Goal: Check status: Check status

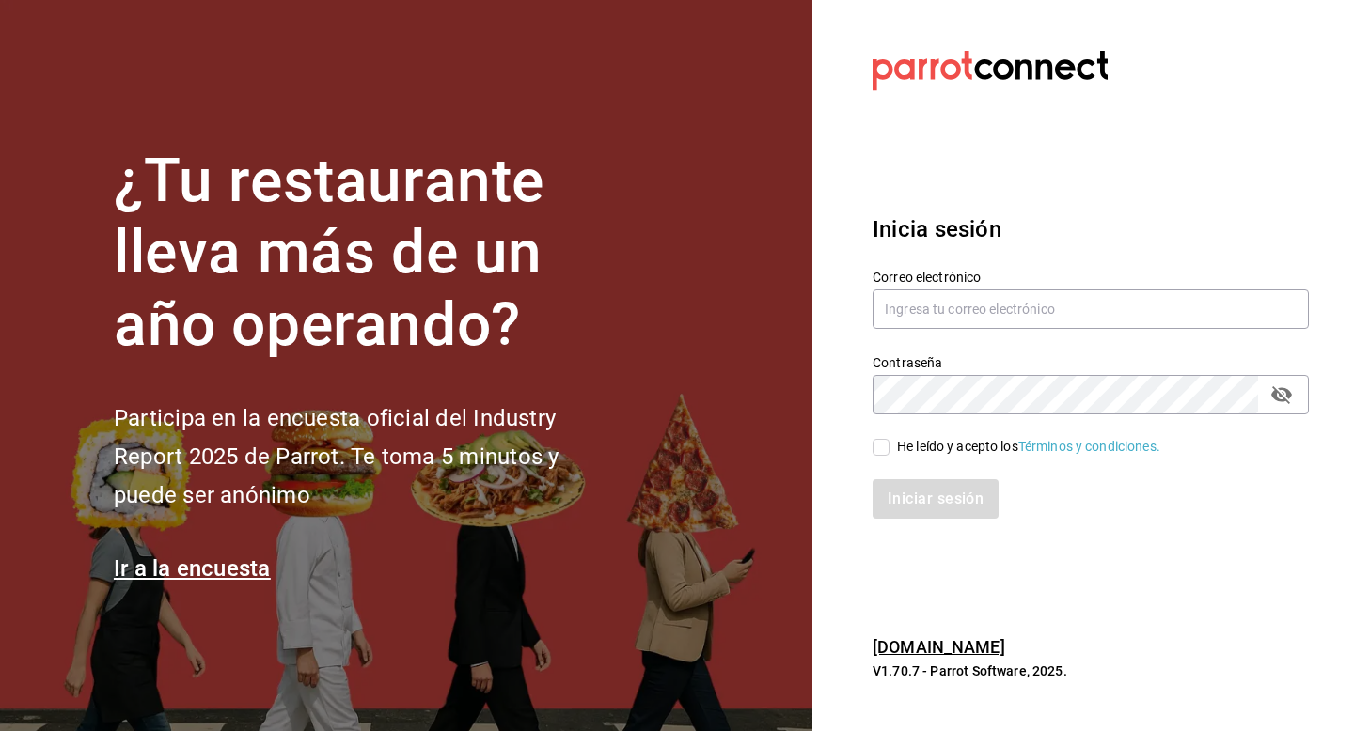
click at [1161, 165] on section "Datos incorrectos. Verifica que tu Correo o Contraseña estén bien escritos. Ini…" at bounding box center [1083, 365] width 542 height 731
click at [1048, 312] on input "text" at bounding box center [1090, 309] width 436 height 39
type input "[EMAIL_ADDRESS][DOMAIN_NAME]"
click at [913, 449] on div "He leído y acepto los Términos y condiciones." at bounding box center [1028, 447] width 263 height 20
click at [889, 449] on input "He leído y acepto los Términos y condiciones." at bounding box center [880, 447] width 17 height 17
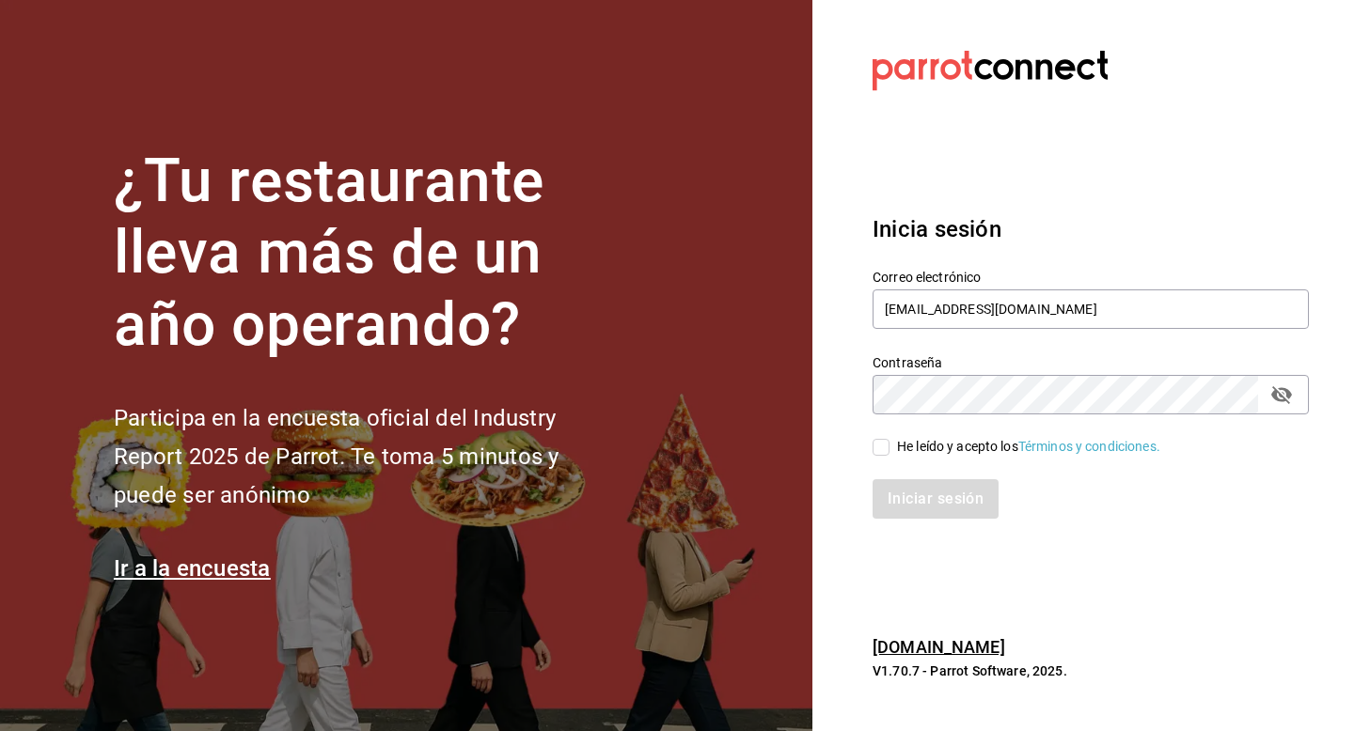
checkbox input "true"
click at [913, 487] on button "Iniciar sesión" at bounding box center [936, 498] width 128 height 39
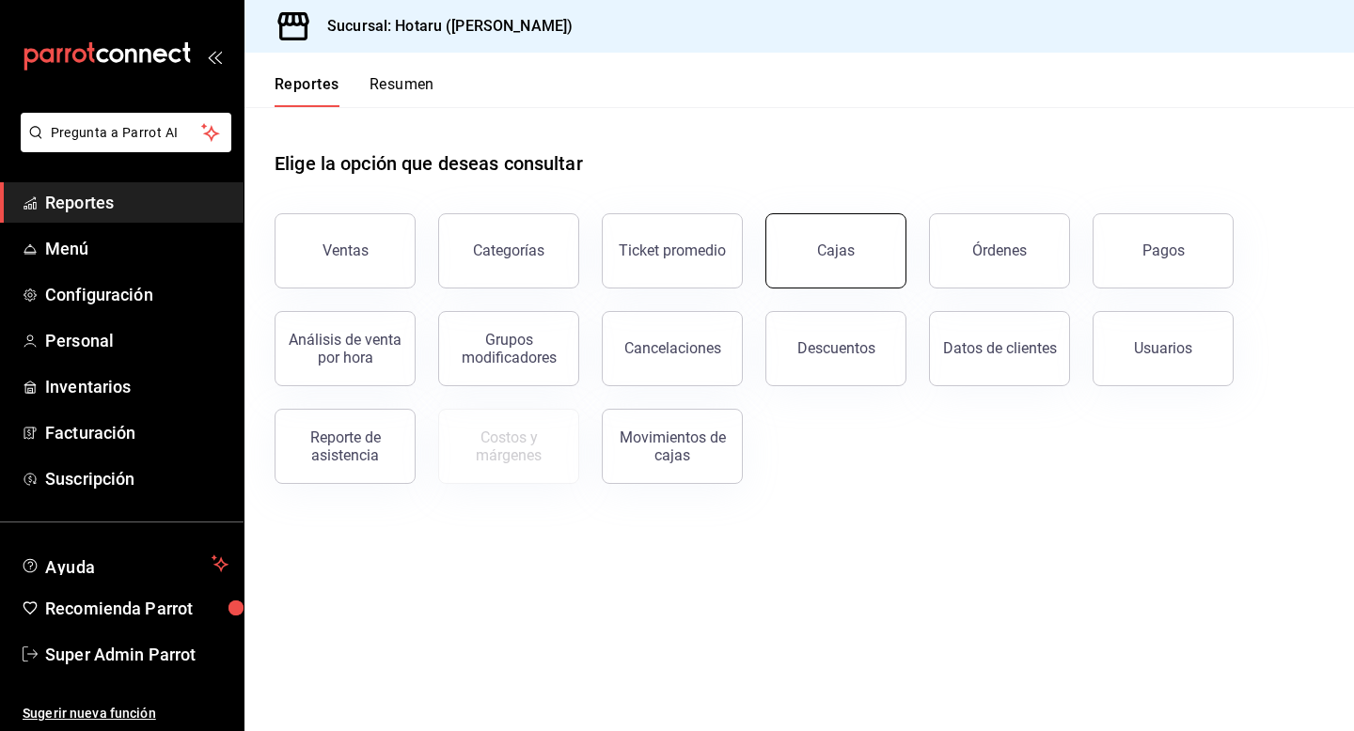
click at [794, 278] on link "Cajas" at bounding box center [835, 250] width 141 height 75
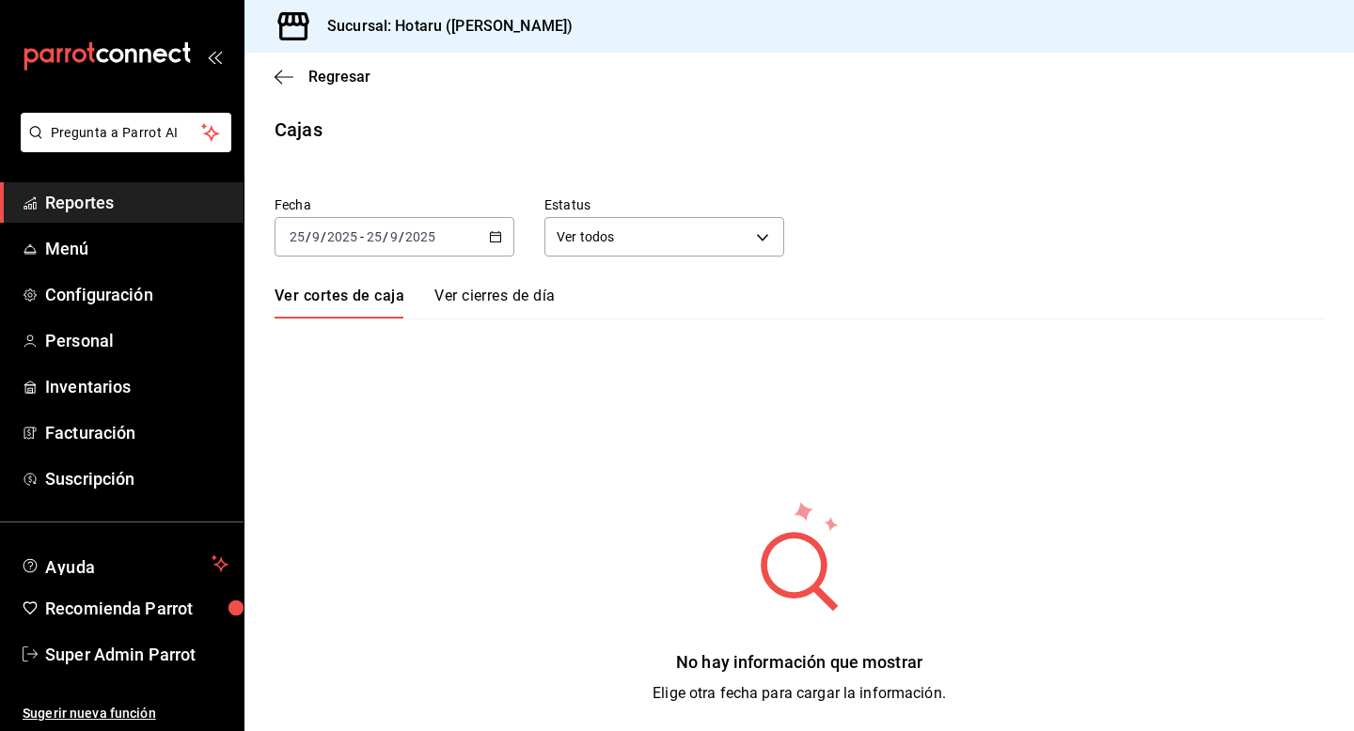
click at [495, 242] on \(Stroke\) "button" at bounding box center [495, 237] width 11 height 10
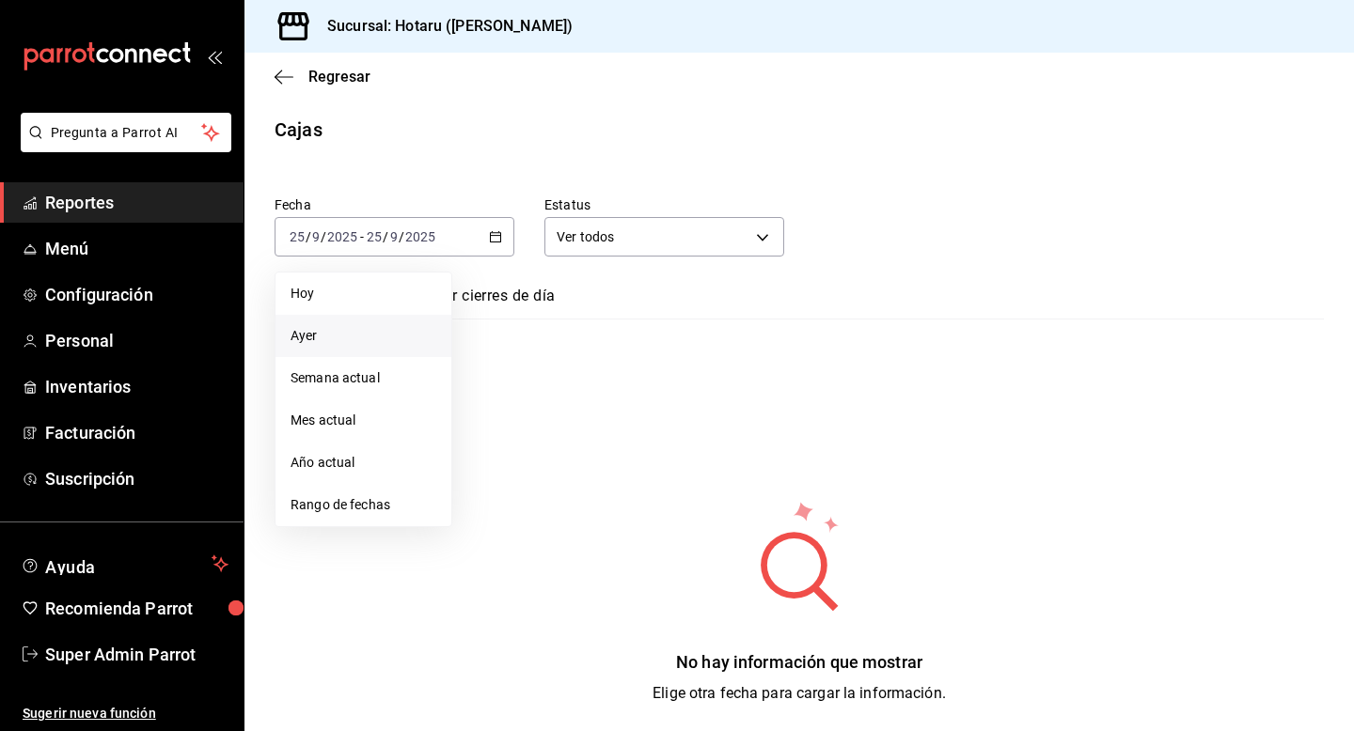
click at [411, 324] on li "Ayer" at bounding box center [363, 336] width 176 height 42
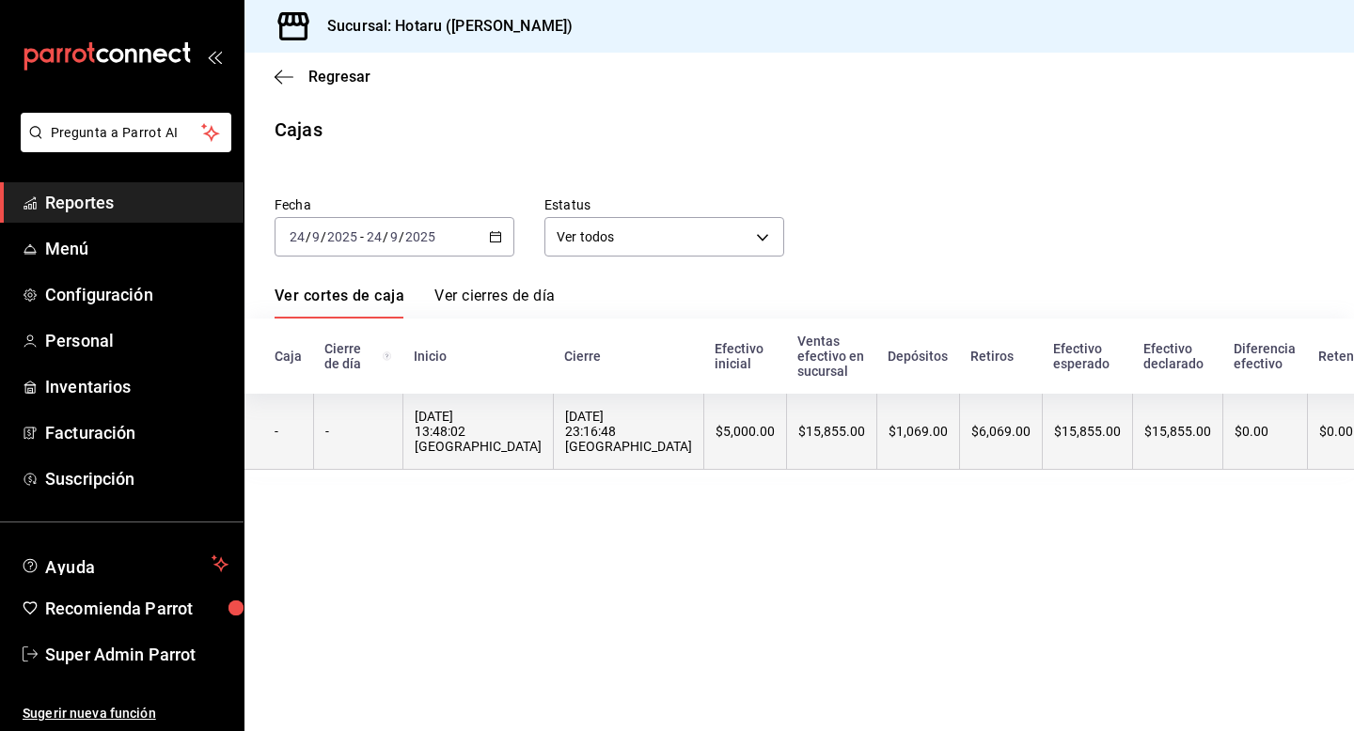
click at [488, 431] on div "24/09/2025 13:48:02 Hotaru Highpark" at bounding box center [478, 431] width 127 height 45
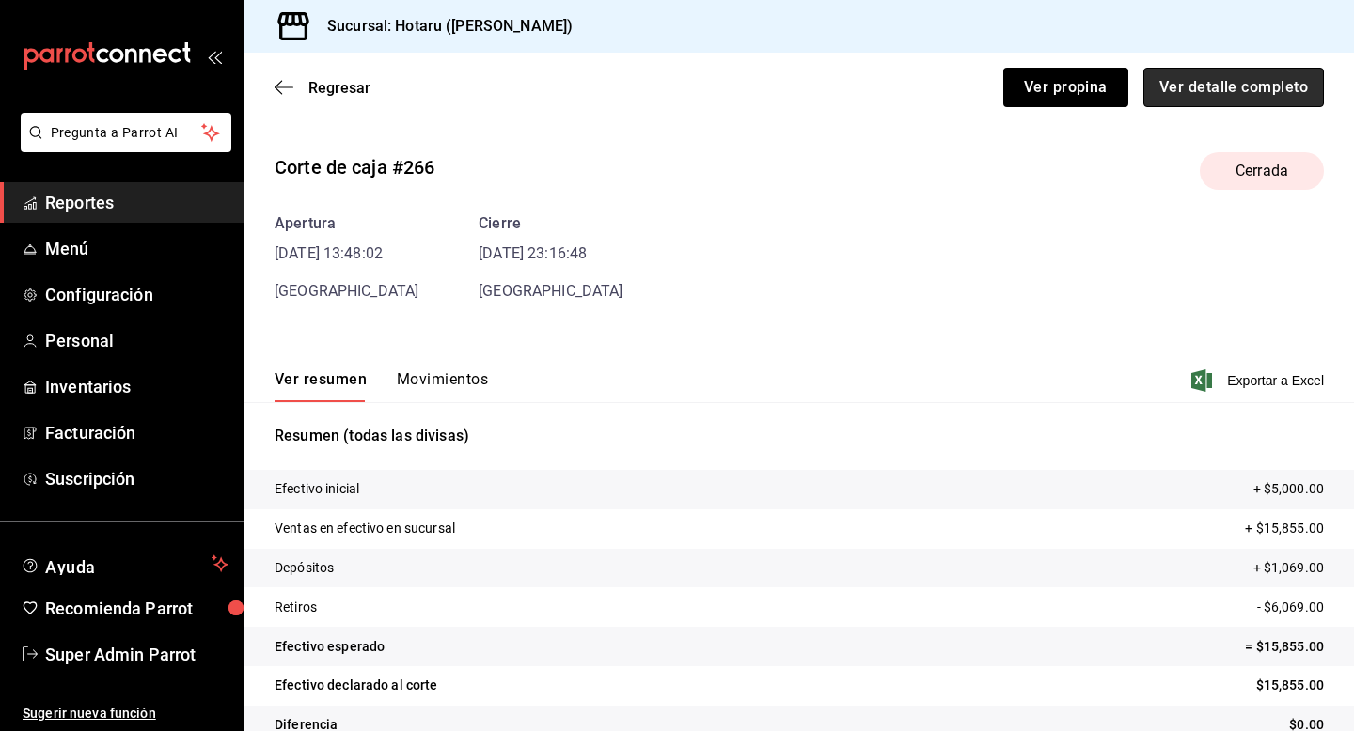
click at [1186, 81] on button "Ver detalle completo" at bounding box center [1233, 87] width 181 height 39
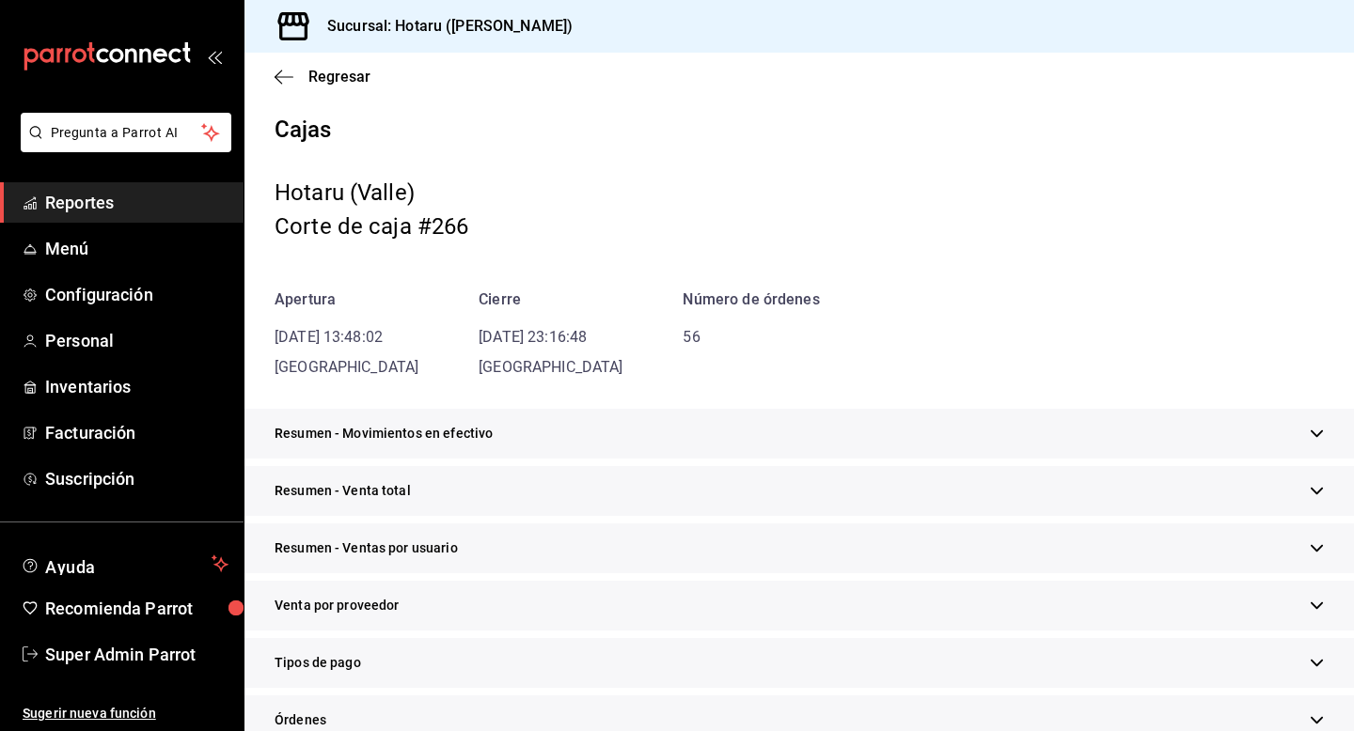
click at [906, 434] on div "Resumen - Movimientos en efectivo" at bounding box center [798, 434] width 1109 height 50
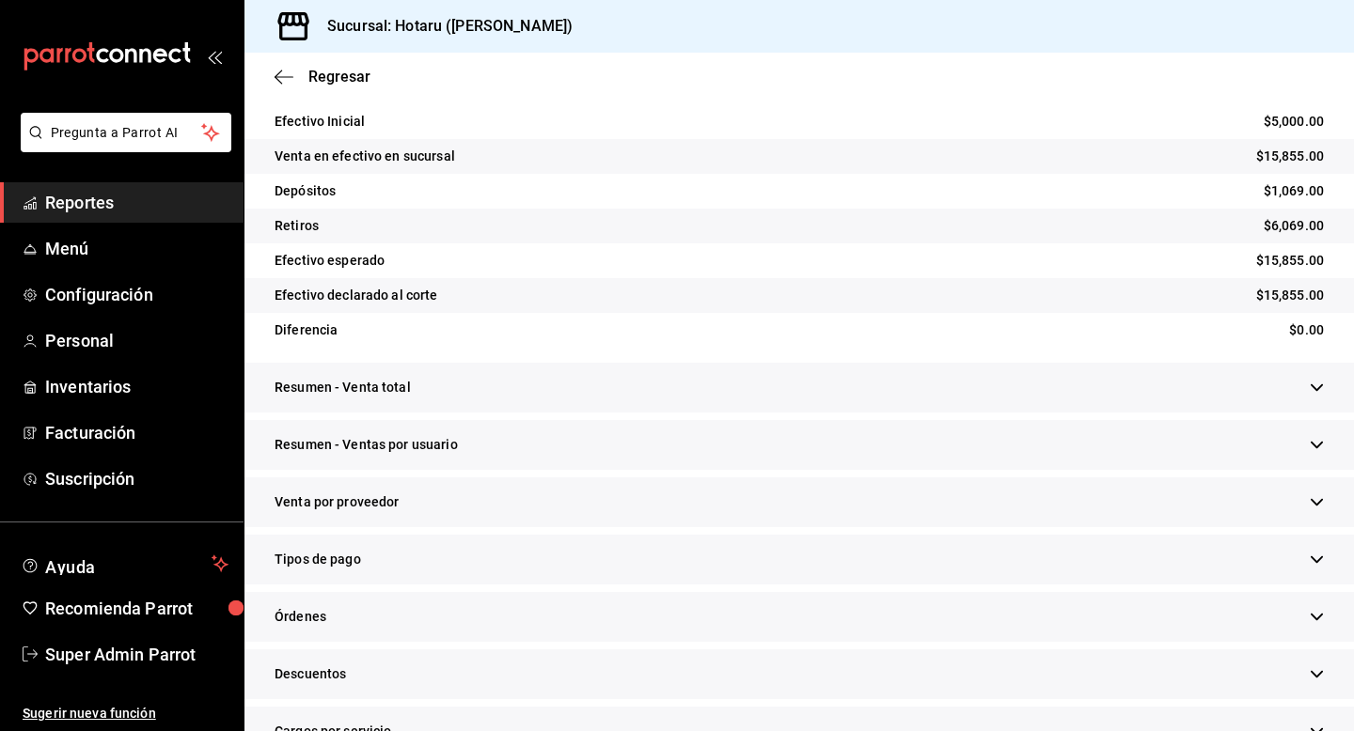
scroll to position [367, 0]
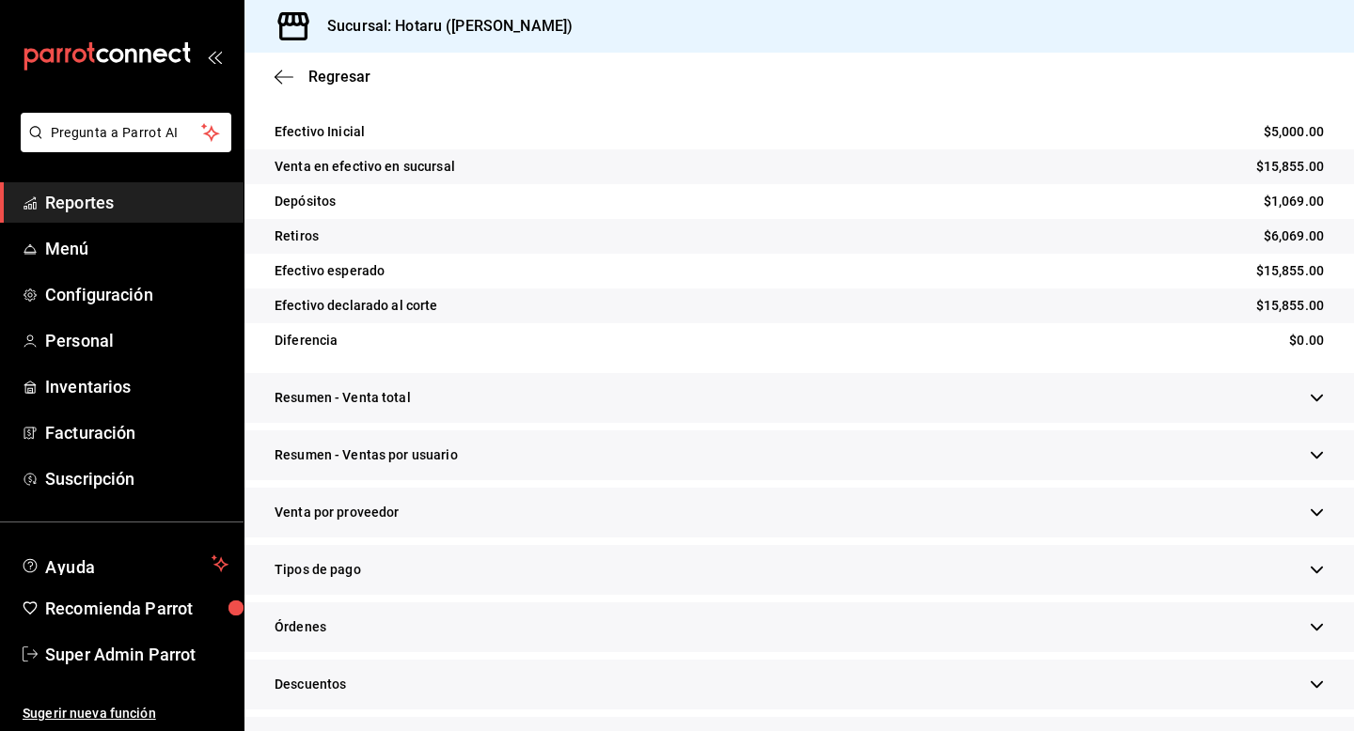
click at [788, 398] on div "Resumen - Venta total" at bounding box center [798, 398] width 1109 height 50
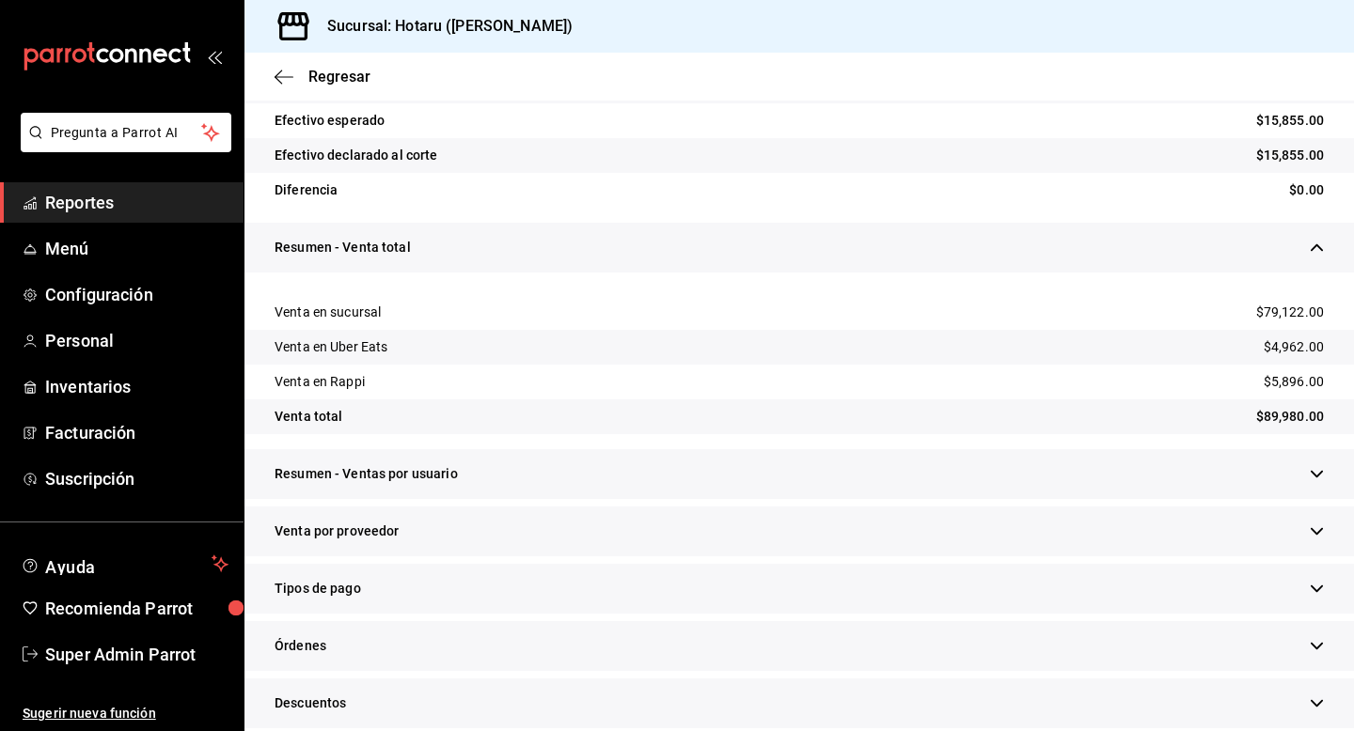
scroll to position [515, 0]
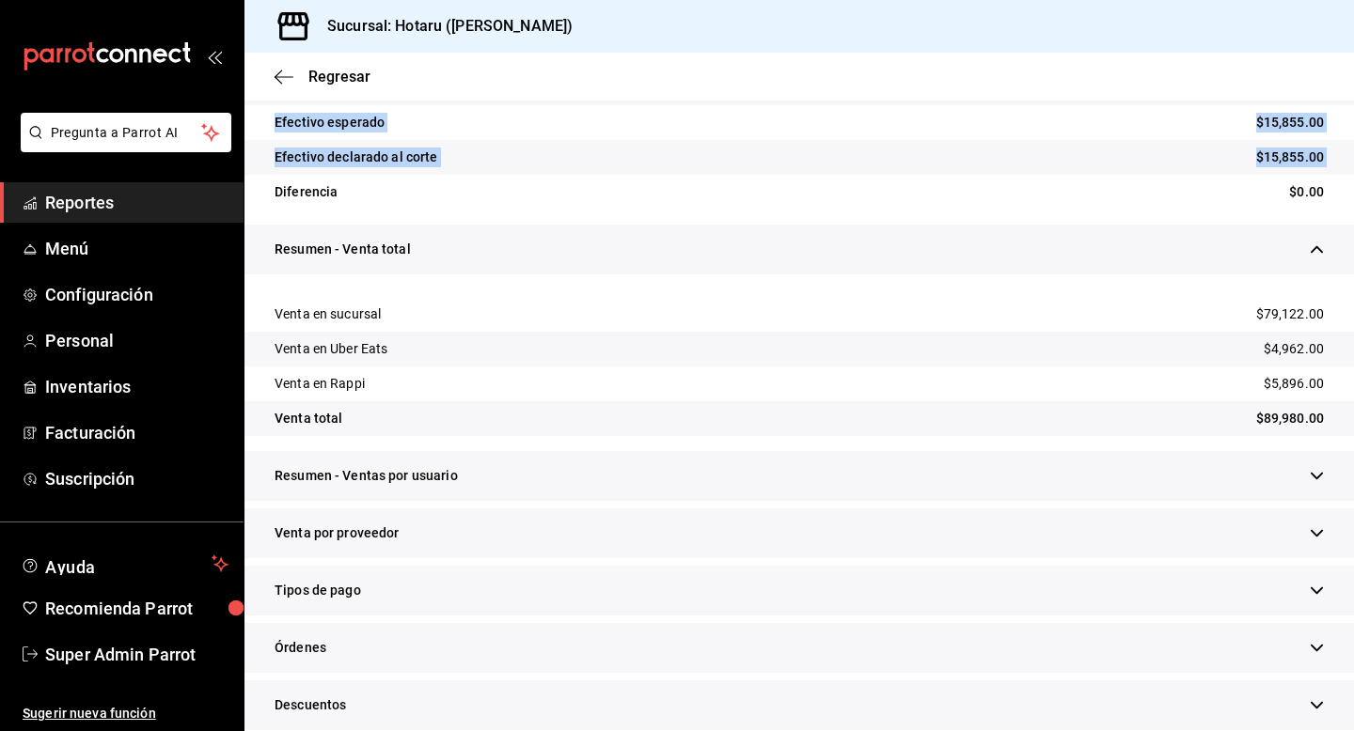
drag, startPoint x: 275, startPoint y: 123, endPoint x: 652, endPoint y: 175, distance: 379.6
click at [652, 176] on div "Efectivo Inicial $5,000.00 Venta en efectivo en sucursal $15,855.00 Depósitos $…" at bounding box center [798, 88] width 1109 height 274
click at [775, 155] on div "Efectivo declarado al corte $15,855.00" at bounding box center [798, 157] width 1109 height 35
drag, startPoint x: 1243, startPoint y: 155, endPoint x: 1313, endPoint y: 154, distance: 70.5
click at [1313, 155] on div "Efectivo declarado al corte $15,855.00" at bounding box center [798, 157] width 1109 height 35
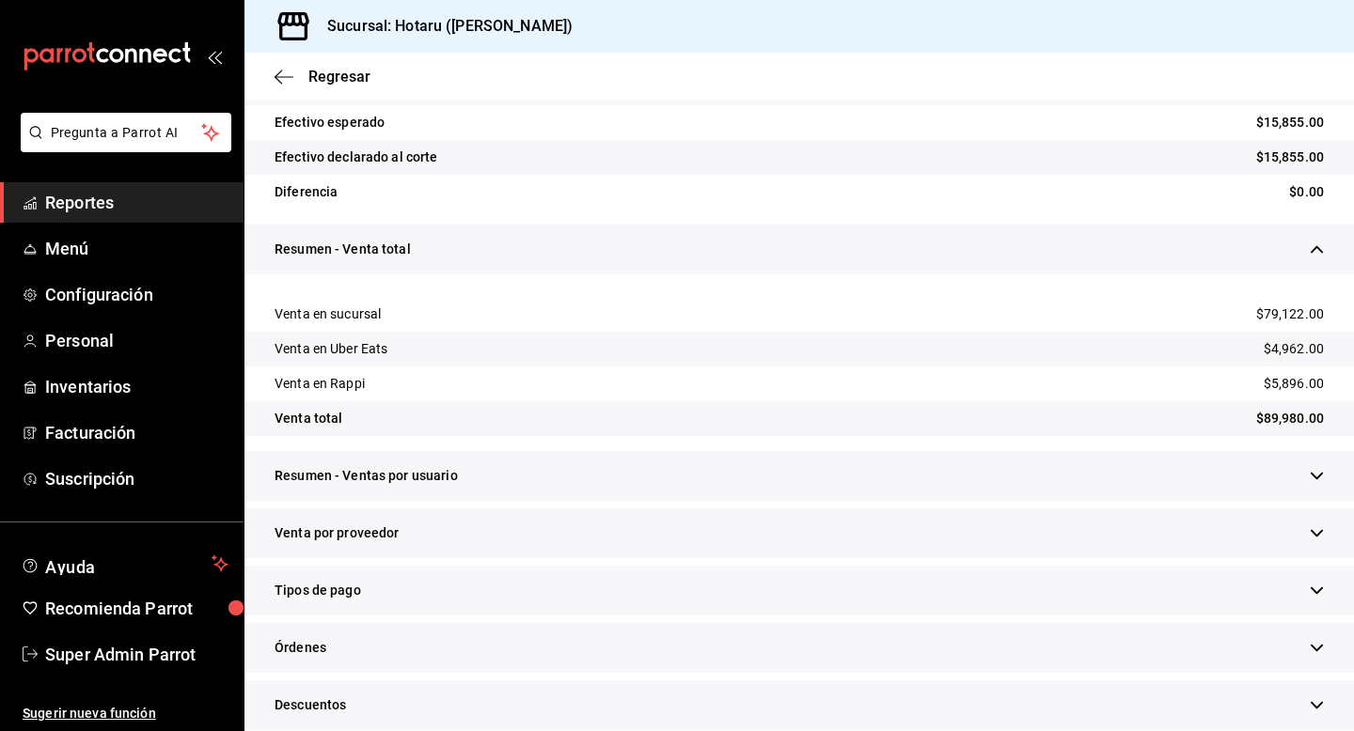
click at [1269, 193] on div "Diferencia $0.00" at bounding box center [798, 192] width 1109 height 35
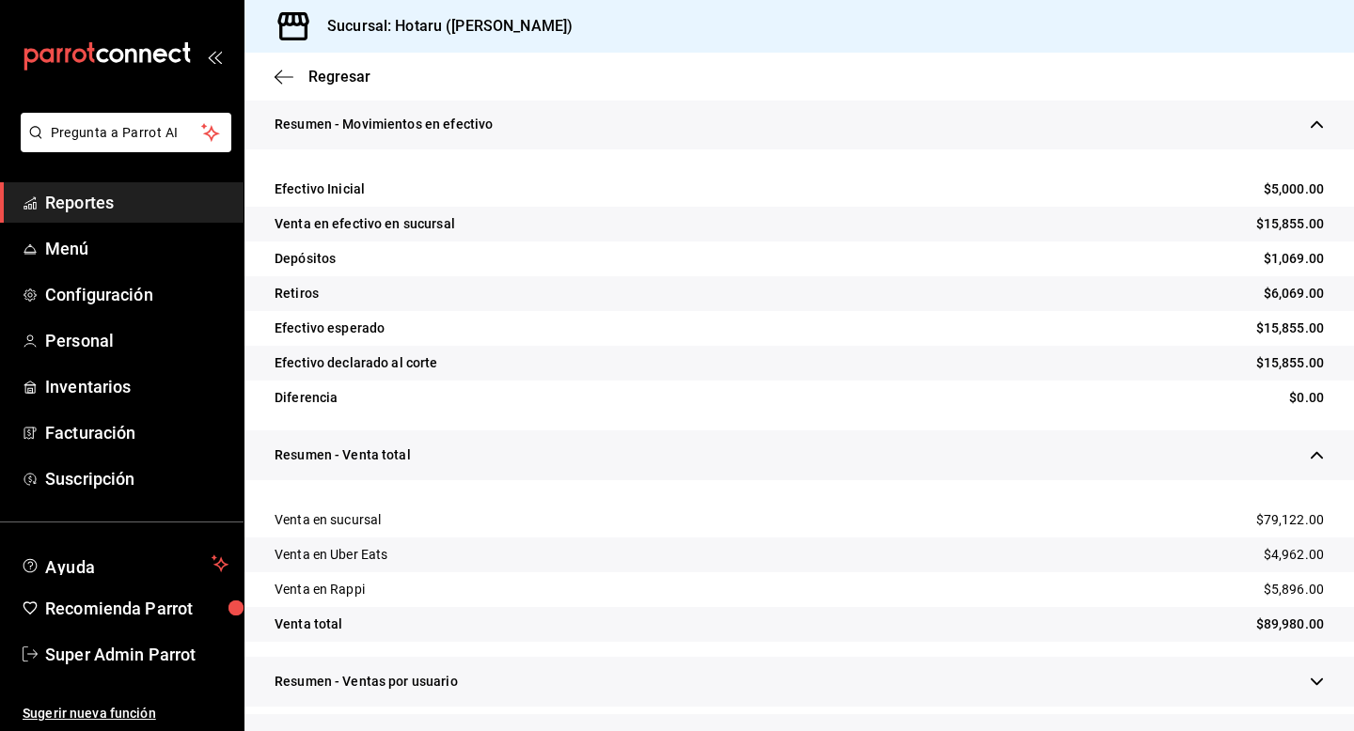
scroll to position [314, 0]
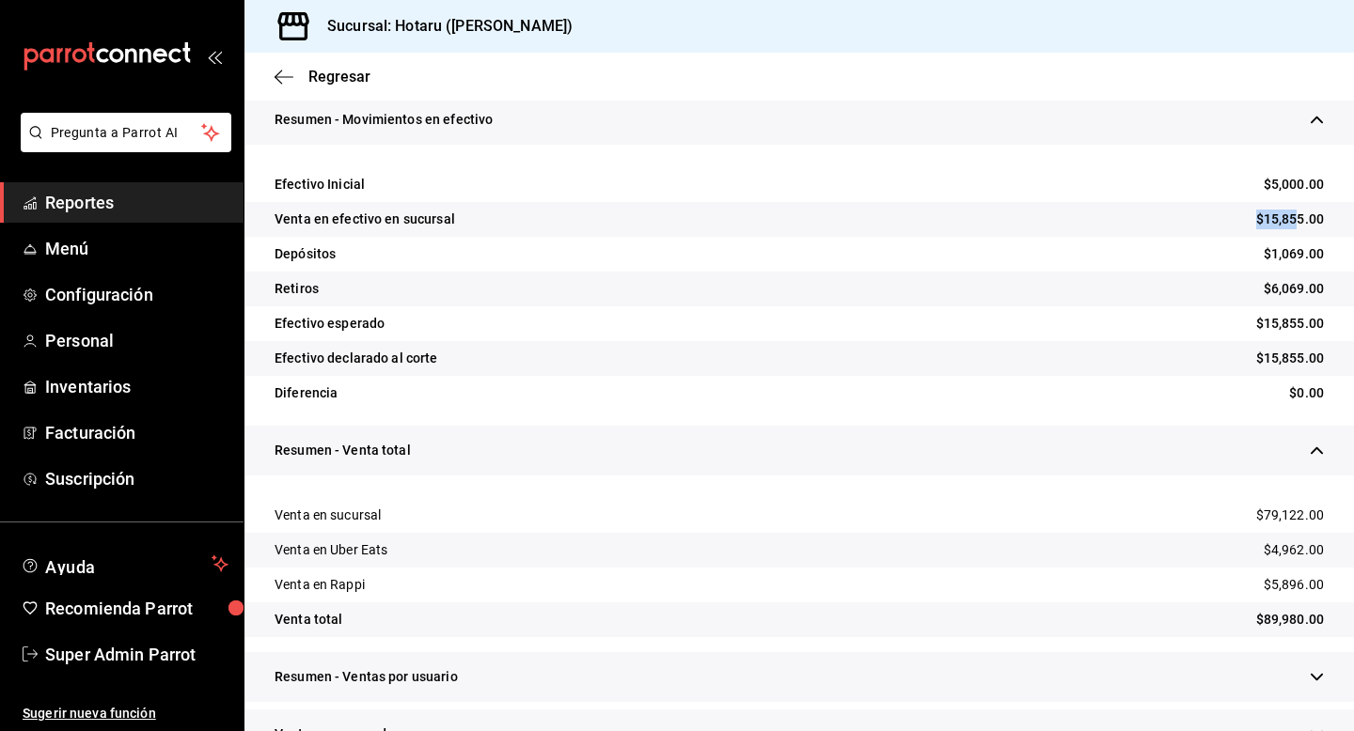
drag, startPoint x: 1247, startPoint y: 217, endPoint x: 1297, endPoint y: 223, distance: 51.1
click at [1297, 223] on div "Venta en efectivo en sucursal $15,855.00" at bounding box center [798, 219] width 1109 height 35
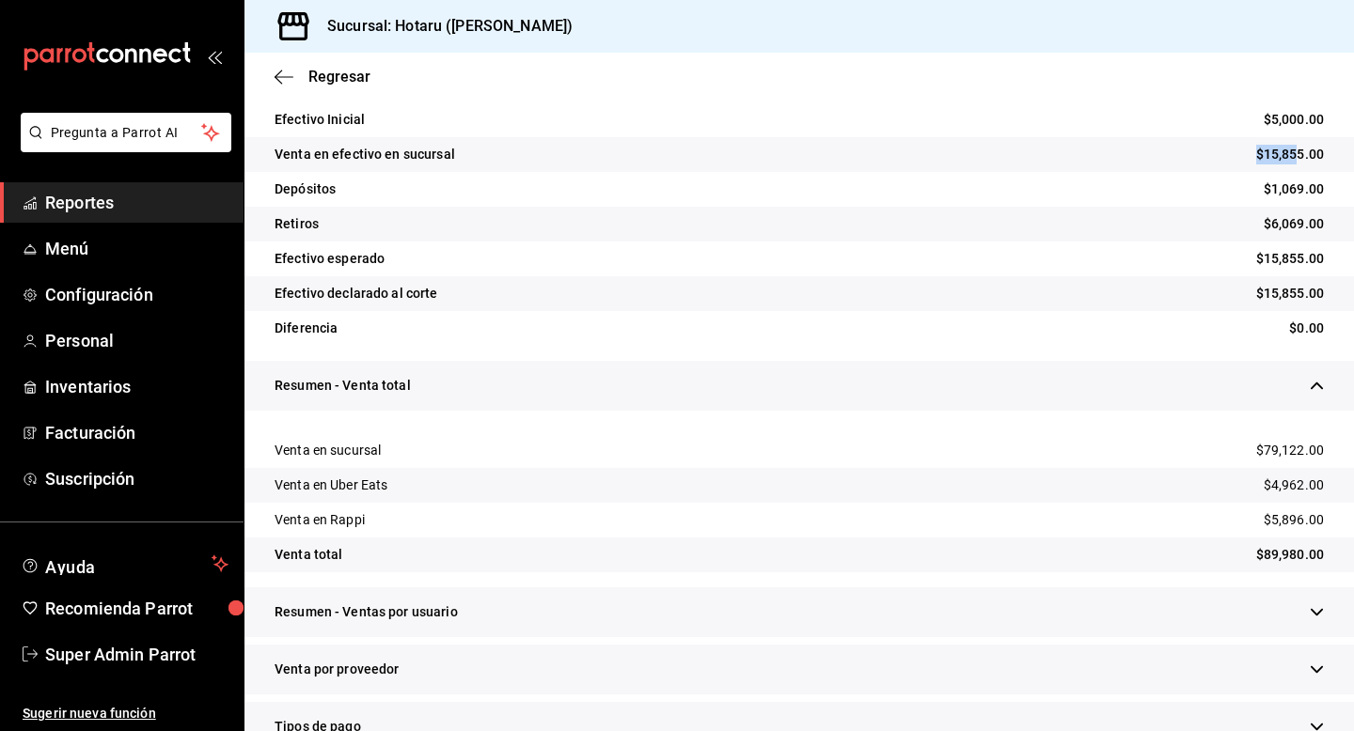
scroll to position [381, 0]
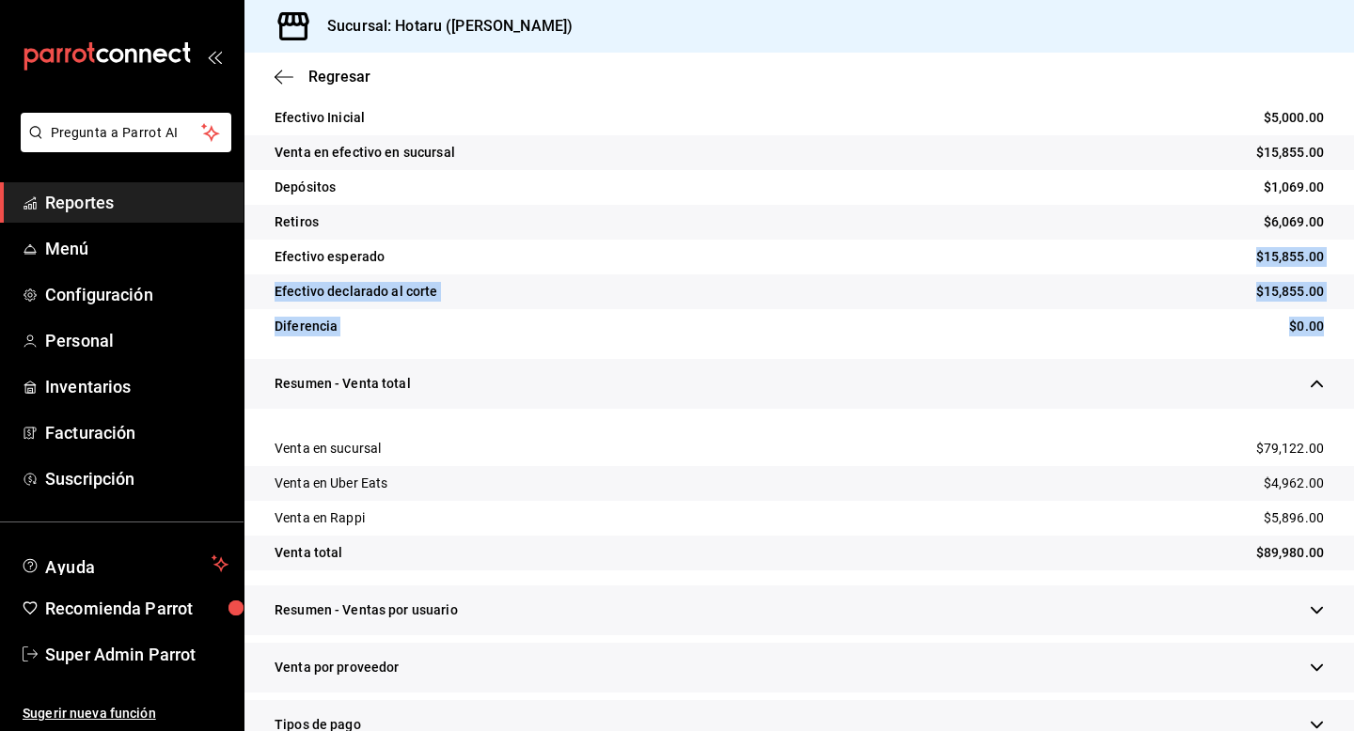
drag, startPoint x: 1213, startPoint y: 260, endPoint x: 1320, endPoint y: 330, distance: 127.8
click at [1320, 330] on div "Efectivo Inicial $5,000.00 Venta en efectivo en sucursal $15,855.00 Depósitos $…" at bounding box center [798, 223] width 1109 height 274
